Goal: Transaction & Acquisition: Purchase product/service

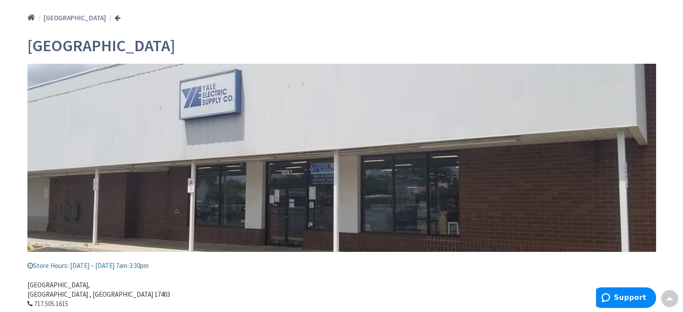
scroll to position [1, 0]
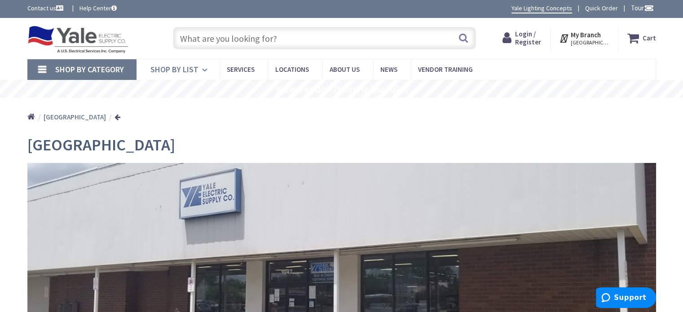
click at [202, 73] on icon at bounding box center [206, 70] width 9 height 20
click at [36, 68] on link "Shop By Category" at bounding box center [81, 69] width 109 height 21
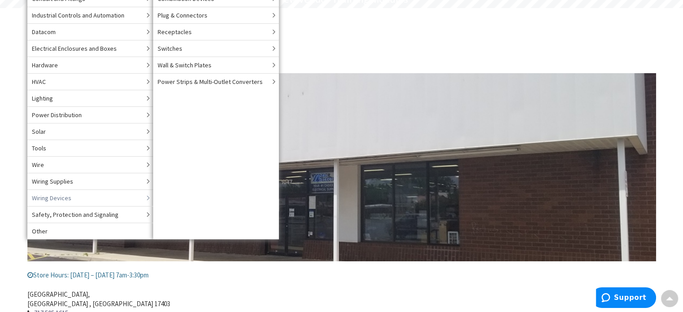
scroll to position [46, 0]
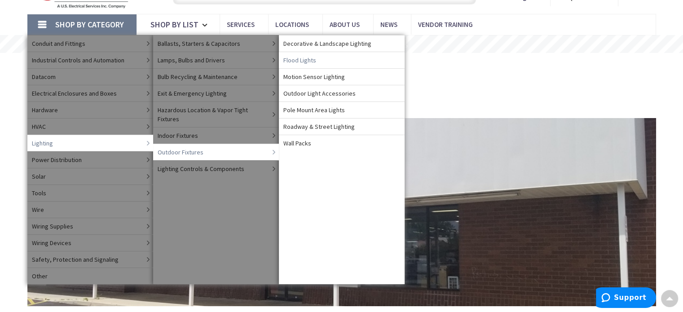
click at [312, 63] on span "Flood Lights" at bounding box center [299, 60] width 33 height 9
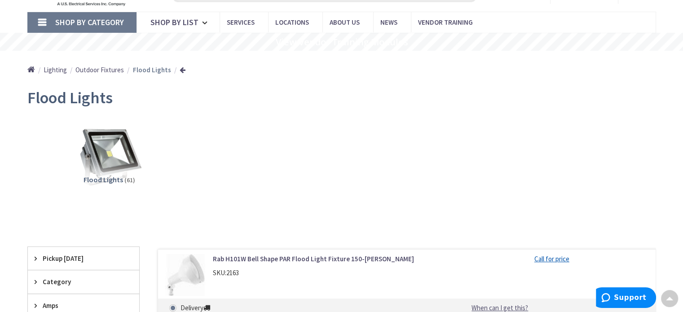
scroll to position [45, 0]
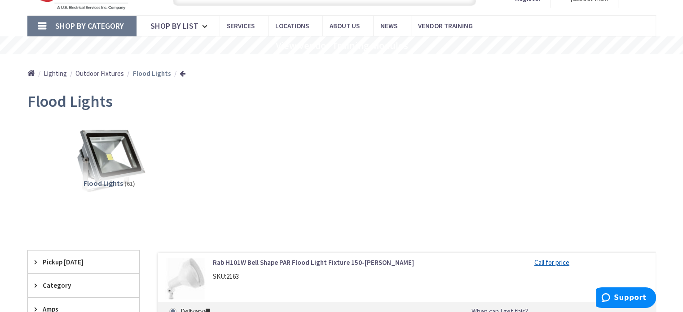
click at [105, 157] on img at bounding box center [108, 160] width 81 height 81
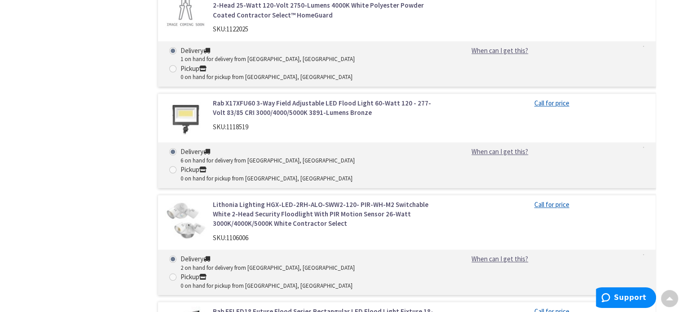
scroll to position [682, 0]
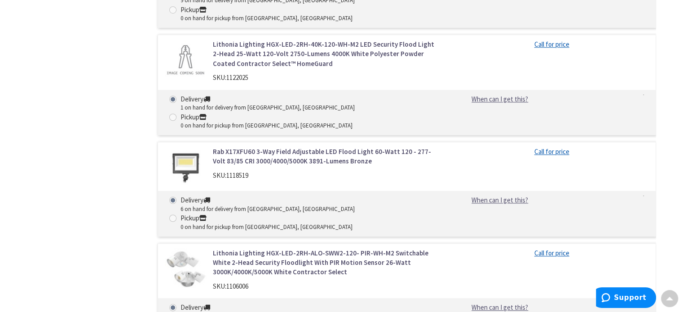
click at [328, 147] on link "Rab X17XFU60 3-Way Field Adjustable LED Flood Light 60-Watt 120 - 277-Volt 83/8…" at bounding box center [327, 156] width 228 height 19
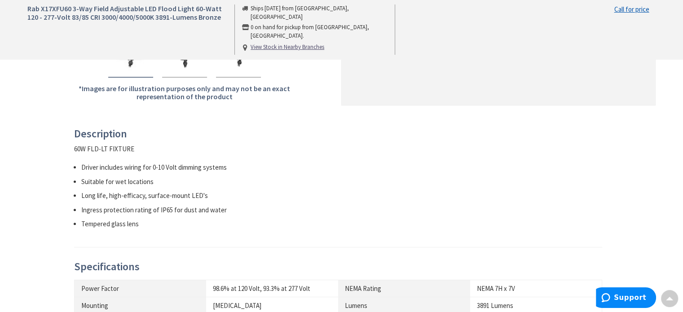
scroll to position [404, 0]
